Goal: Browse casually: Explore the website without a specific task or goal

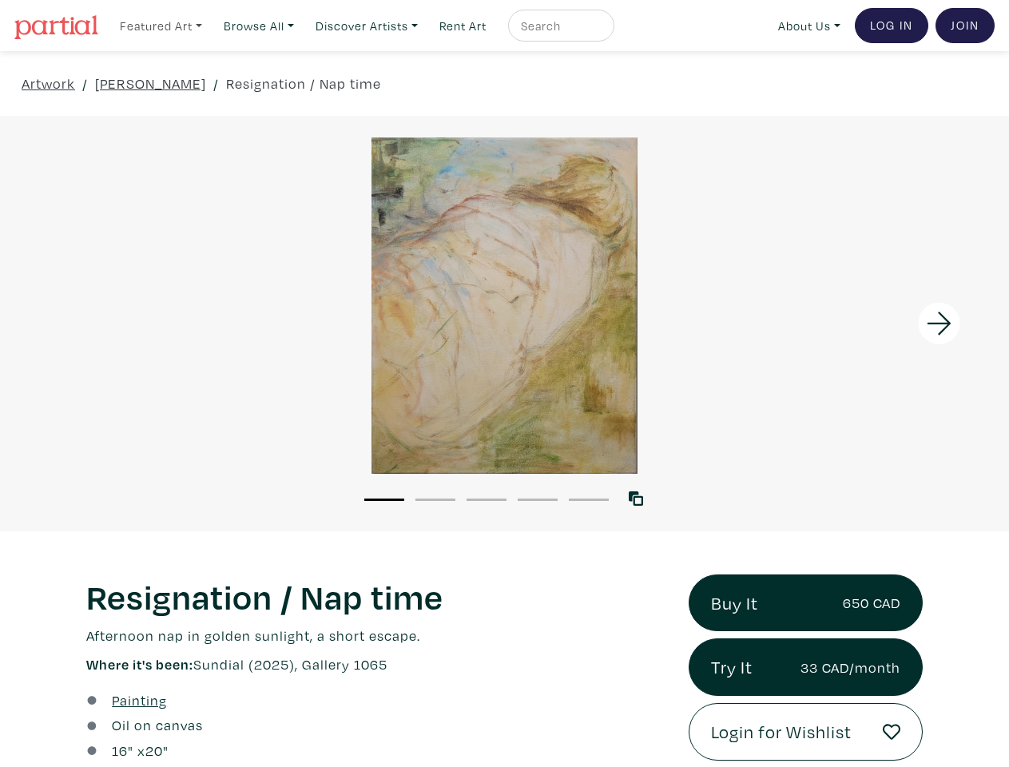
click at [162, 25] on link "Featured Art" at bounding box center [161, 26] width 97 height 33
click at [264, 25] on link "Browse All" at bounding box center [259, 26] width 85 height 33
click at [375, 25] on link "Discover Artists" at bounding box center [366, 26] width 117 height 33
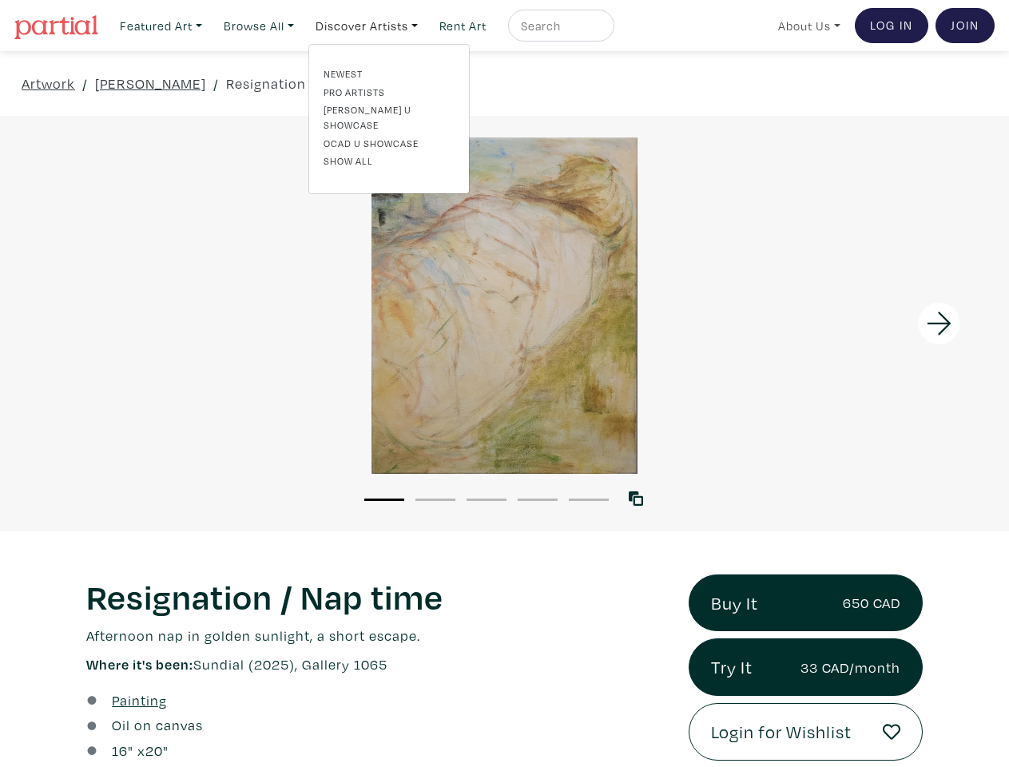
click at [806, 25] on link "About Us" at bounding box center [809, 26] width 77 height 33
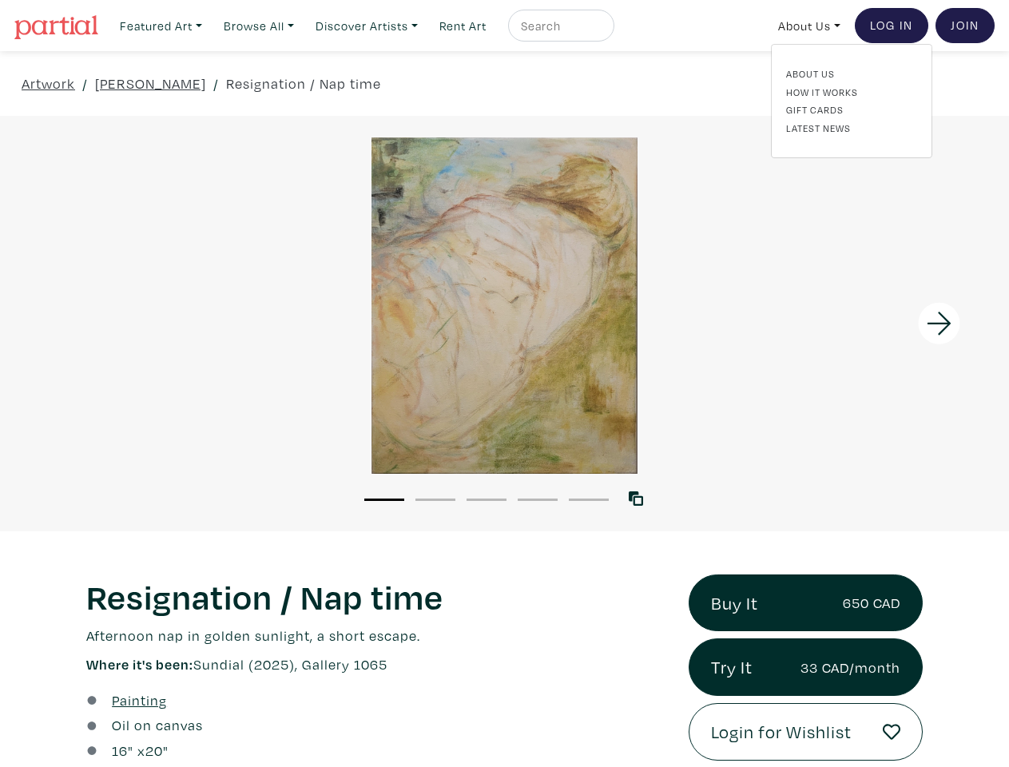
click at [883, 323] on div at bounding box center [883, 324] width 253 height 416
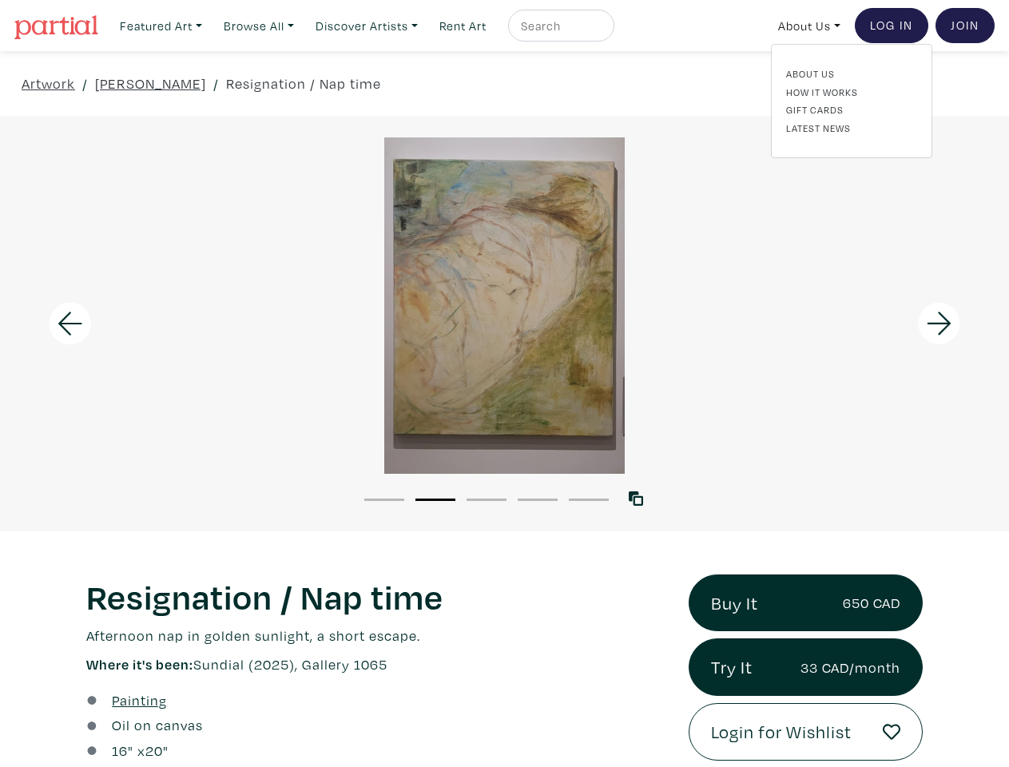
click at [384, 499] on button "1" at bounding box center [384, 500] width 40 height 2
click at [436, 499] on button "2" at bounding box center [436, 500] width 40 height 2
click at [487, 499] on button "3" at bounding box center [487, 500] width 40 height 2
click at [538, 499] on button "4" at bounding box center [538, 500] width 40 height 2
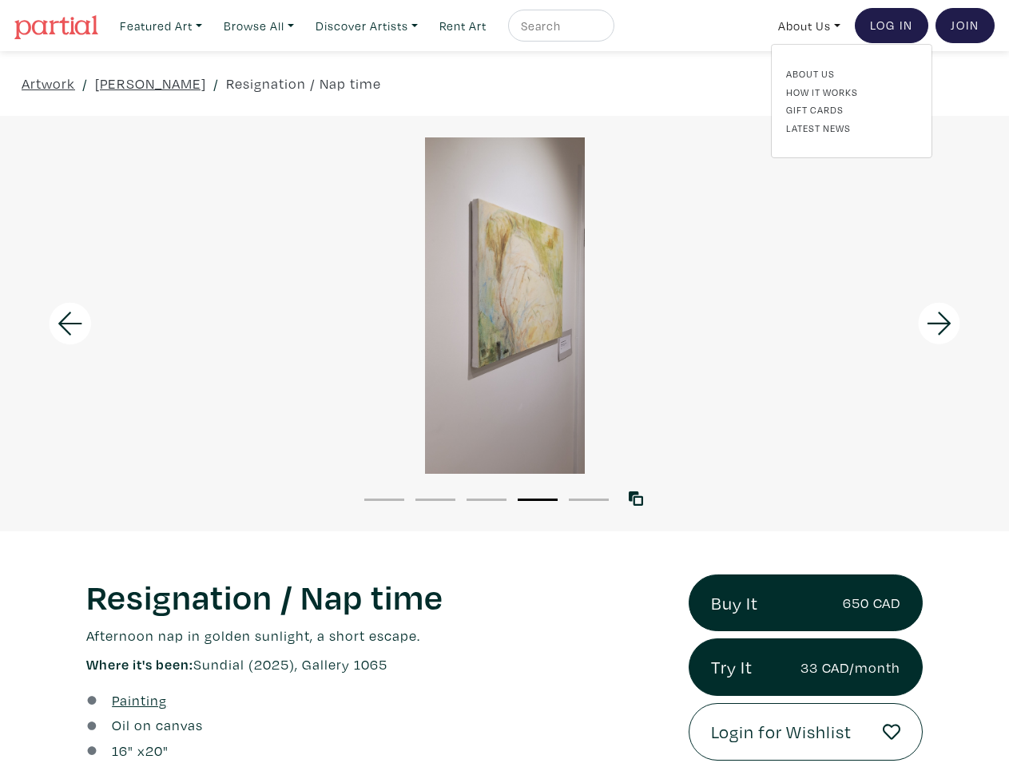
click at [589, 499] on button "5" at bounding box center [589, 500] width 40 height 2
